Goal: Transaction & Acquisition: Purchase product/service

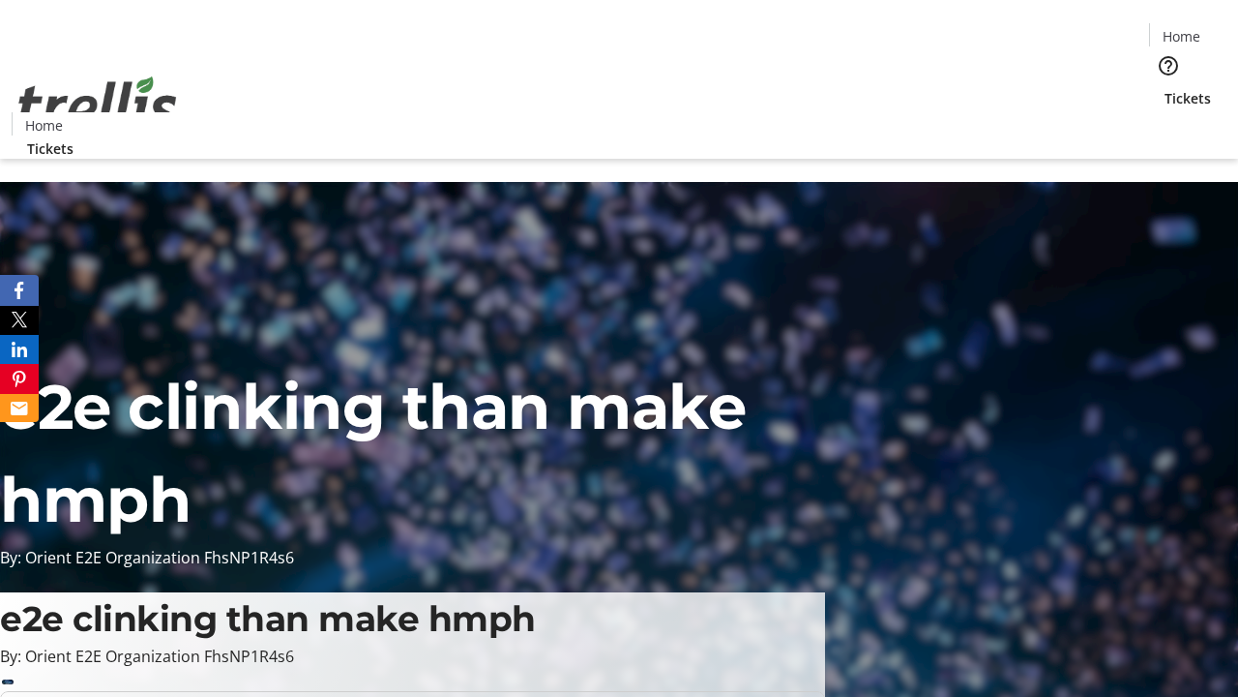
click at [1165, 88] on span "Tickets" at bounding box center [1188, 98] width 46 height 20
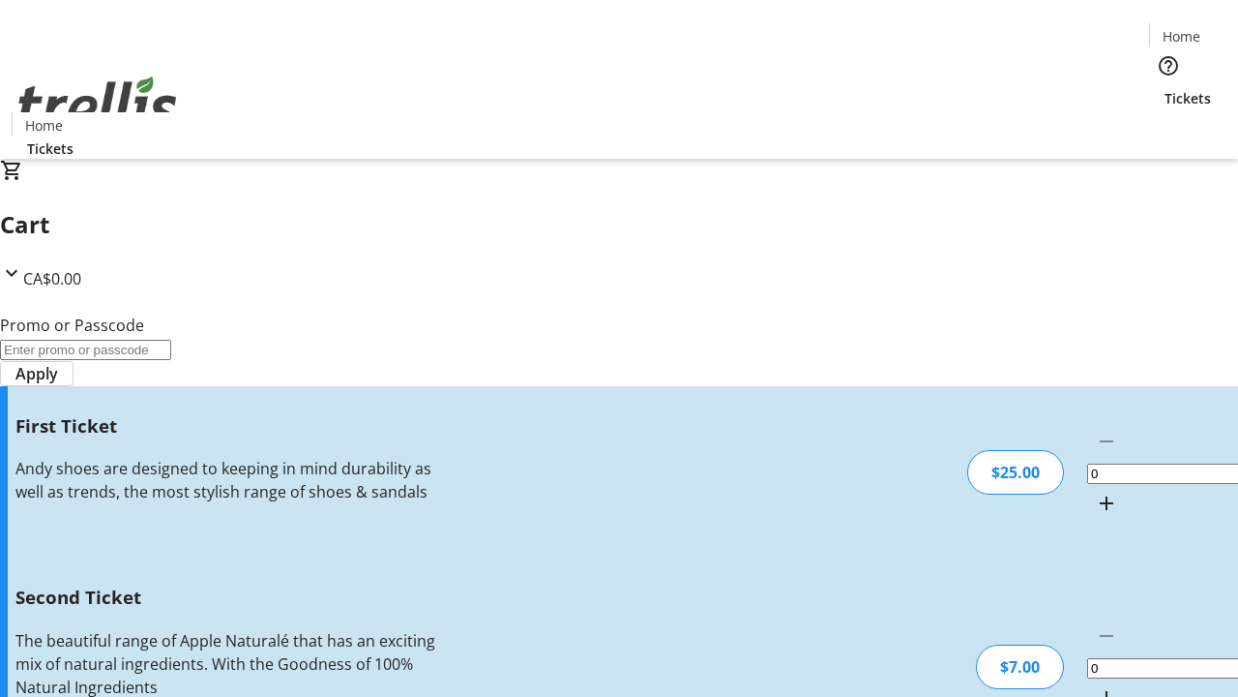
click at [1095, 491] on mat-icon "Increment by one" at bounding box center [1106, 502] width 23 height 23
type input "1"
click at [1095, 686] on mat-icon "Increment by one" at bounding box center [1106, 697] width 23 height 23
type input "2"
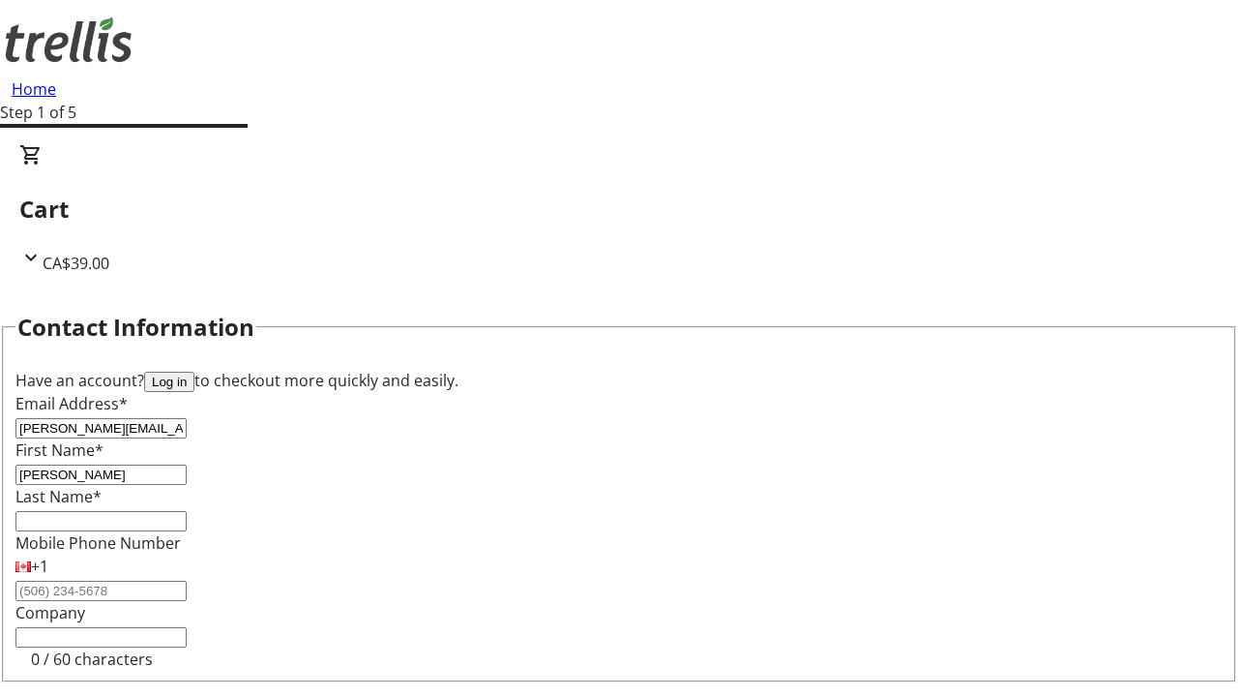
type input "[PERSON_NAME]"
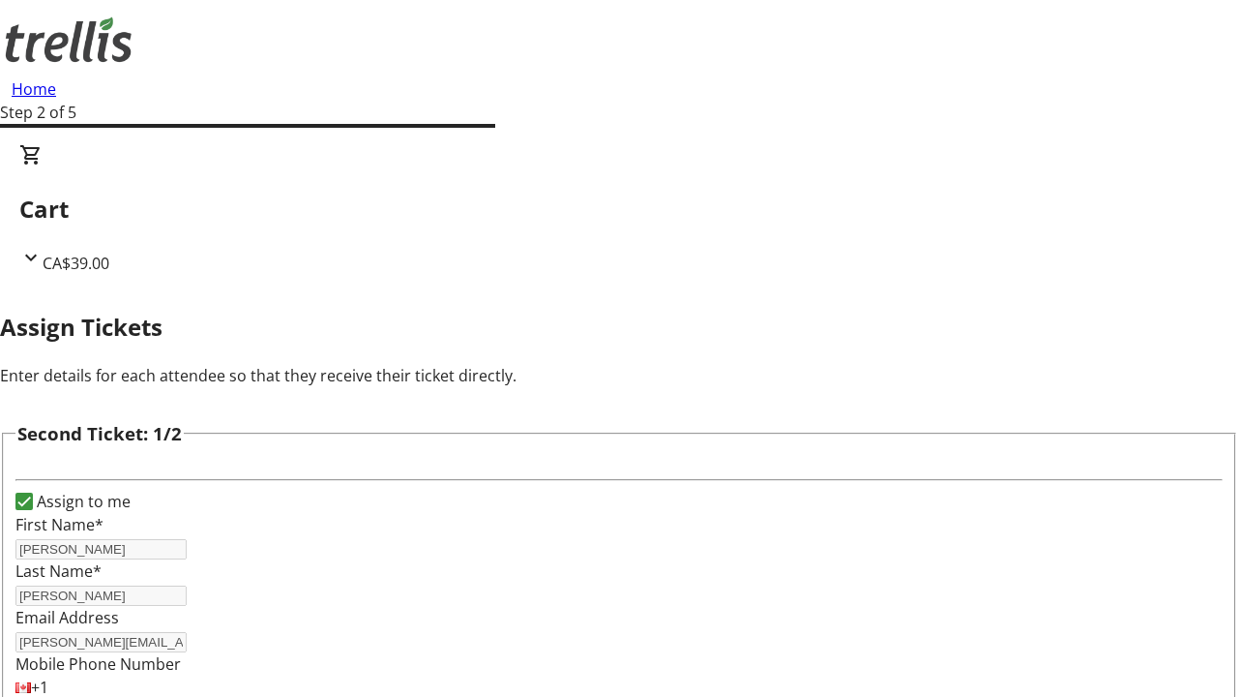
type input "[PERSON_NAME]"
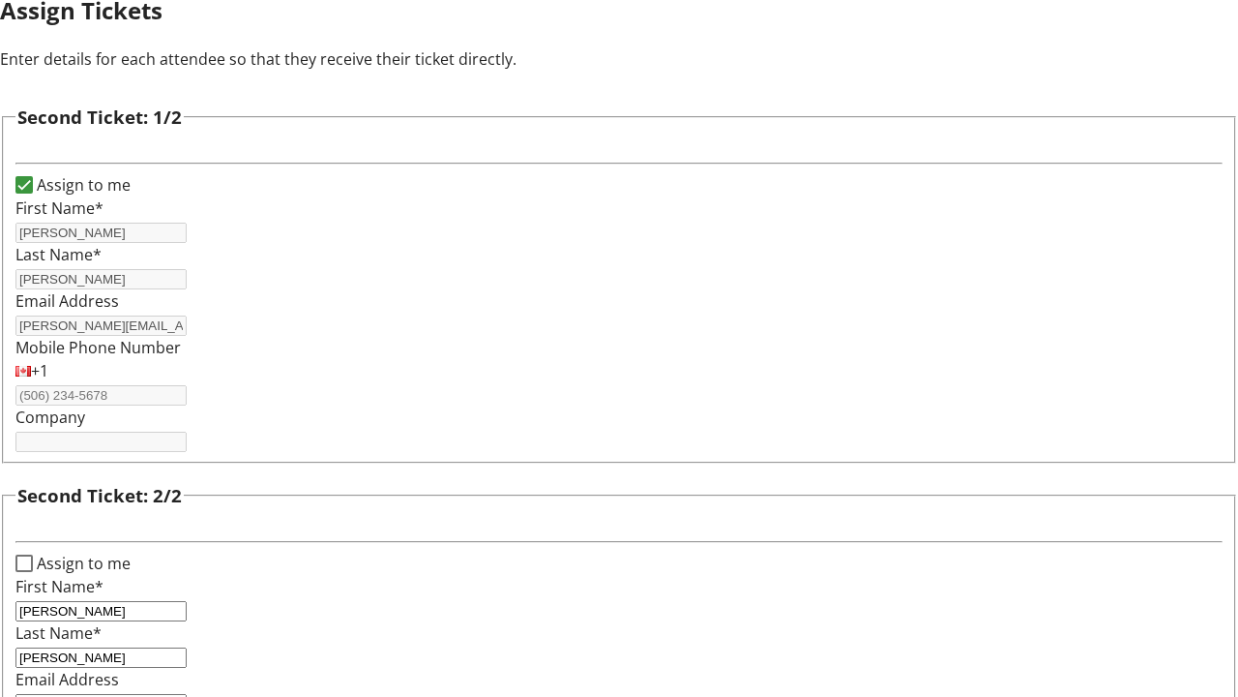
type input "[PERSON_NAME][EMAIL_ADDRESS][DOMAIN_NAME]"
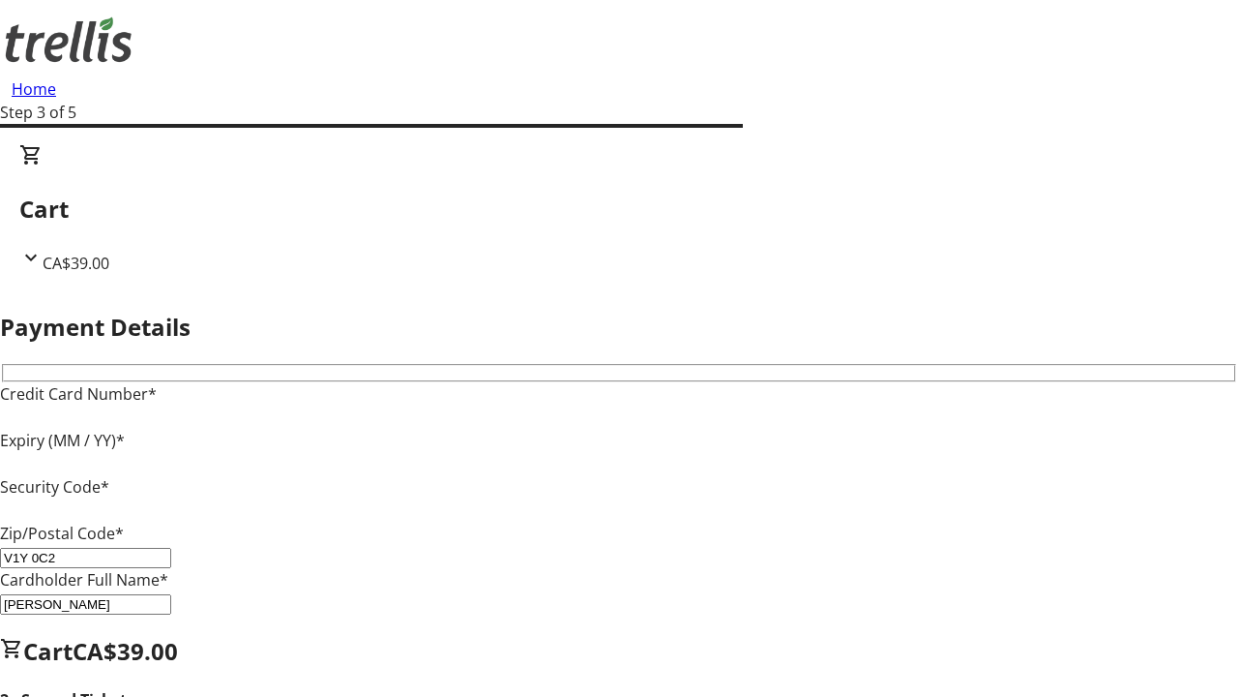
type input "V1Y 0C2"
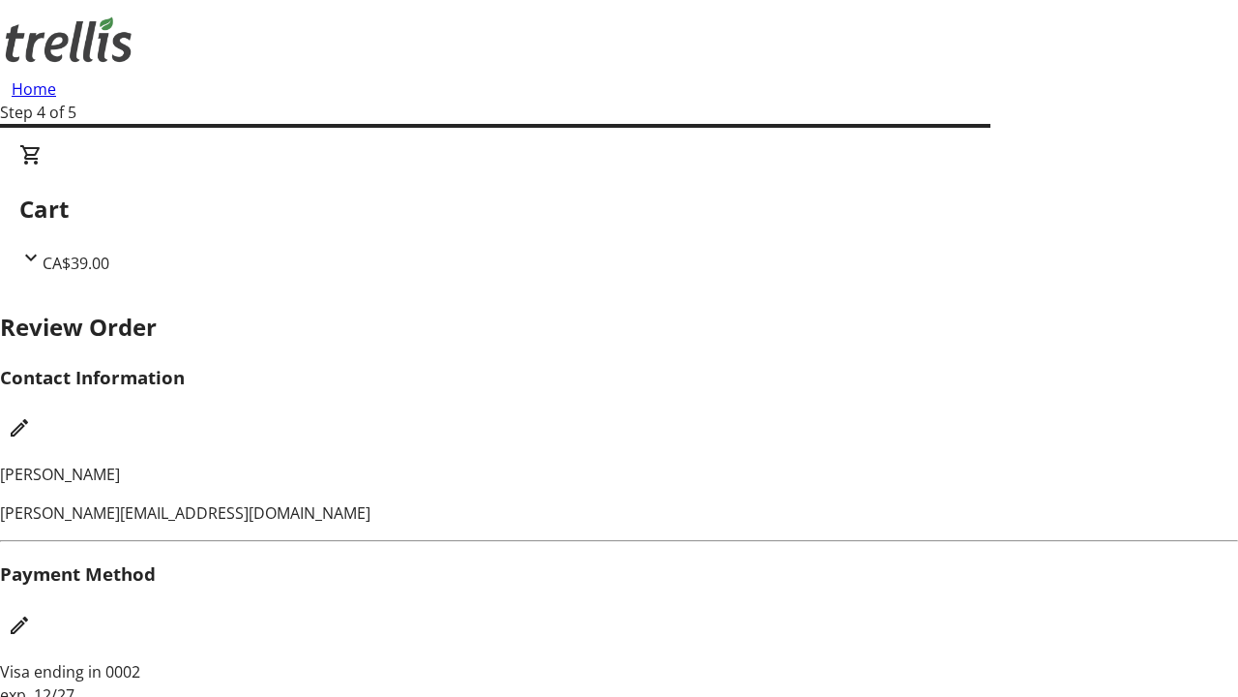
click at [31, 416] on mat-icon "Edit Contact Information" at bounding box center [19, 427] width 23 height 23
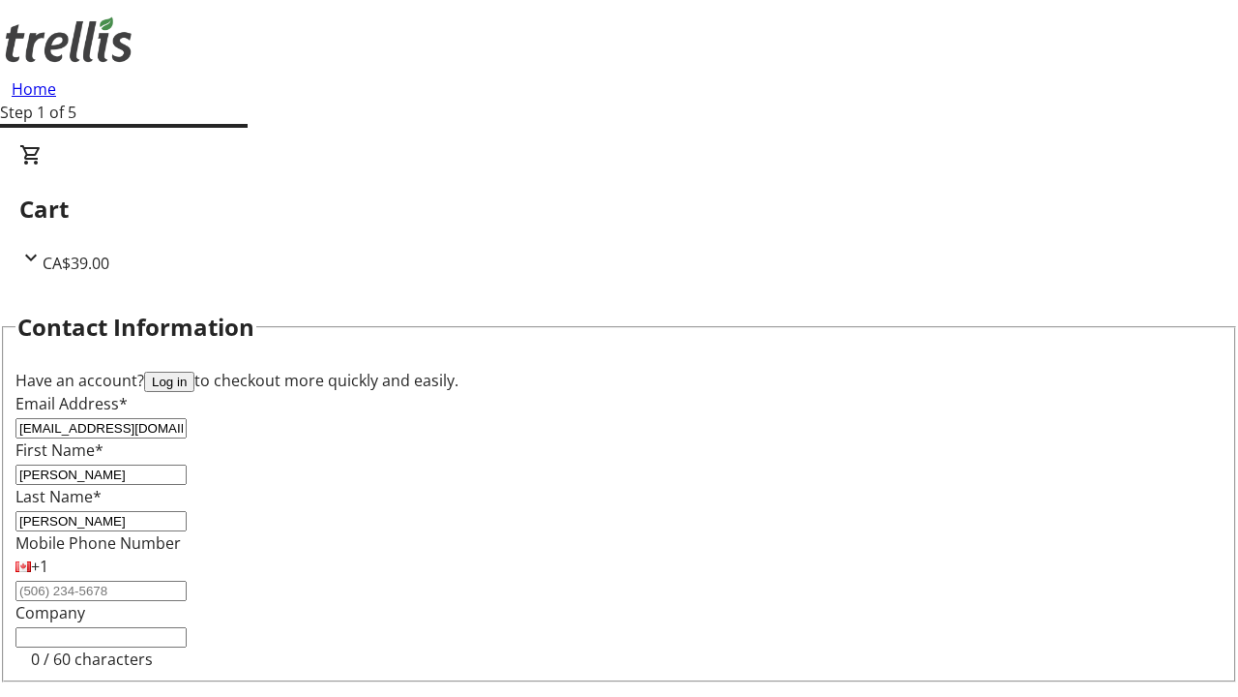
type input "[EMAIL_ADDRESS][DOMAIN_NAME]"
type input "[PERSON_NAME]"
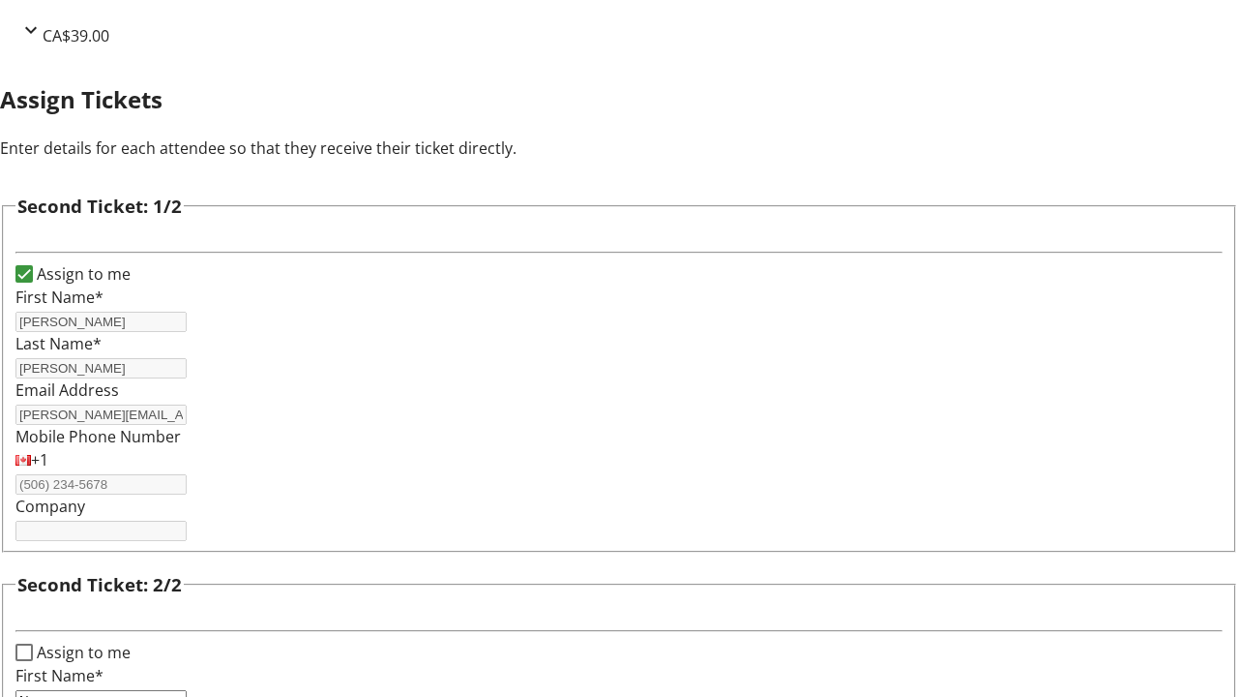
type input "Name"
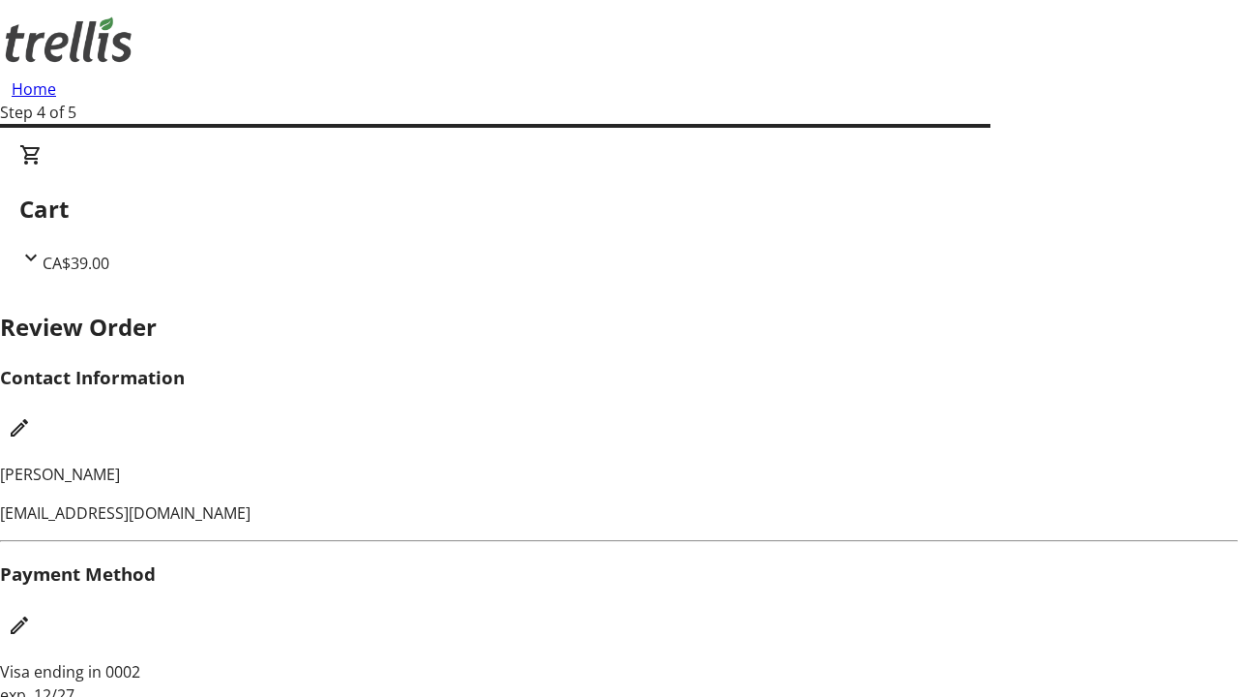
click at [31, 613] on mat-icon "Edit Payment Method" at bounding box center [19, 624] width 23 height 23
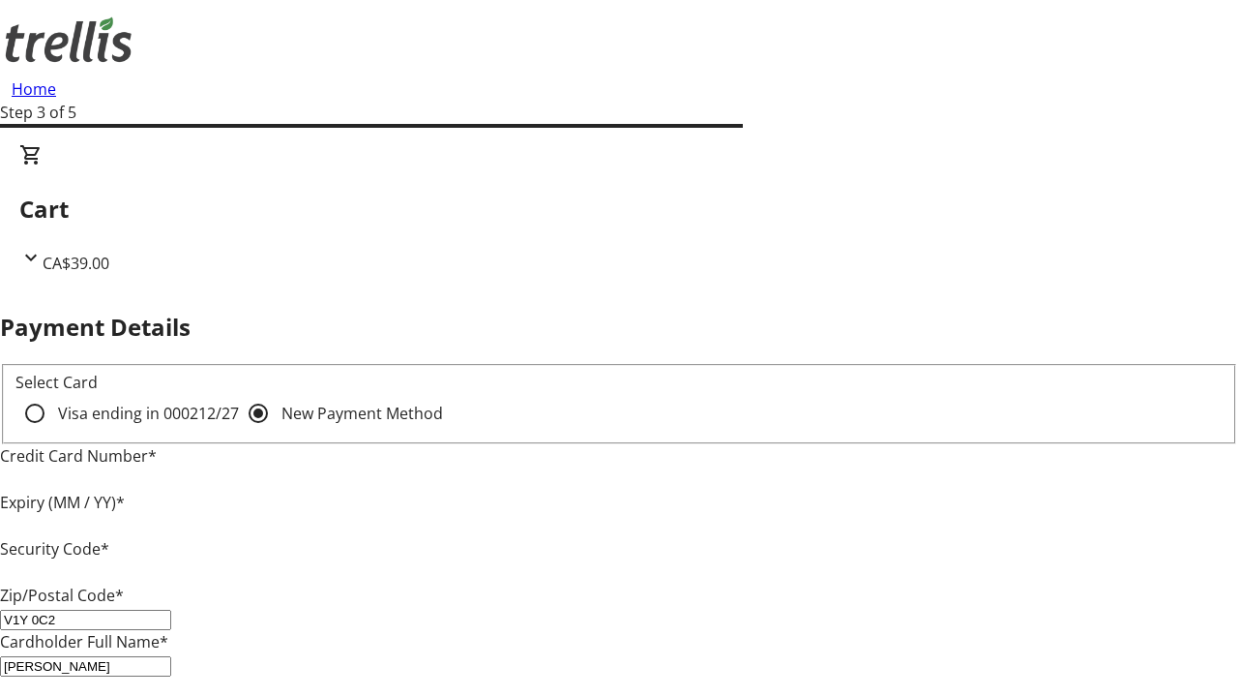
type input "V1Y 0C2"
